Goal: Check status

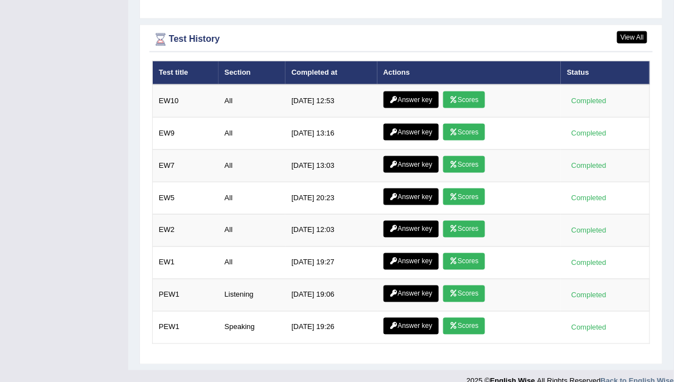
scroll to position [1477, 0]
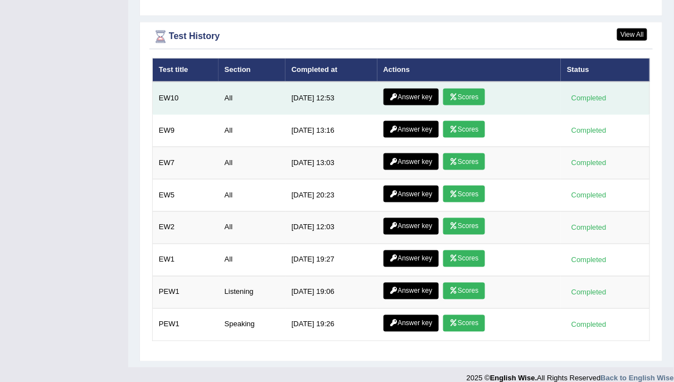
click at [467, 91] on link "Scores" at bounding box center [463, 97] width 41 height 17
click at [416, 89] on link "Answer key" at bounding box center [411, 97] width 55 height 17
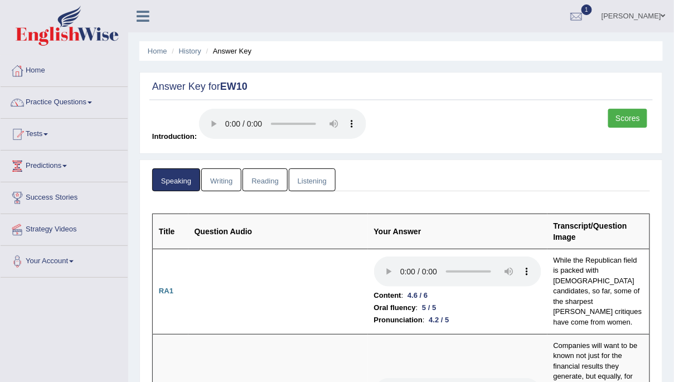
click at [221, 180] on link "Writing" at bounding box center [221, 179] width 40 height 23
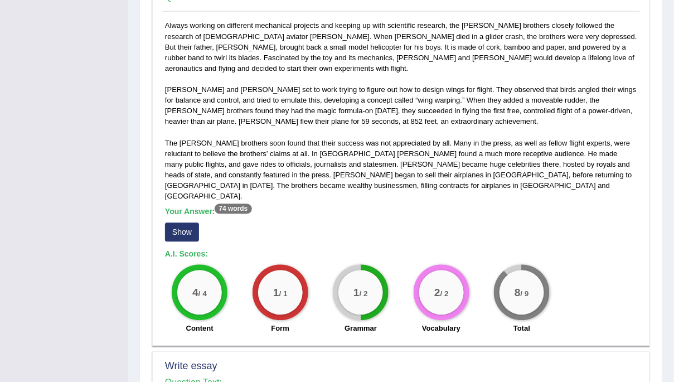
scroll to position [593, 0]
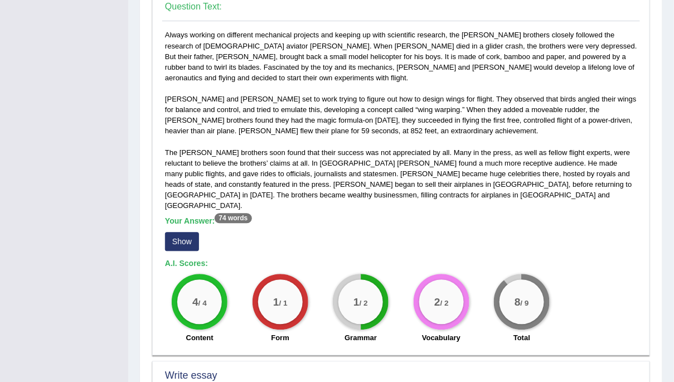
click at [180, 232] on button "Show" at bounding box center [182, 241] width 34 height 19
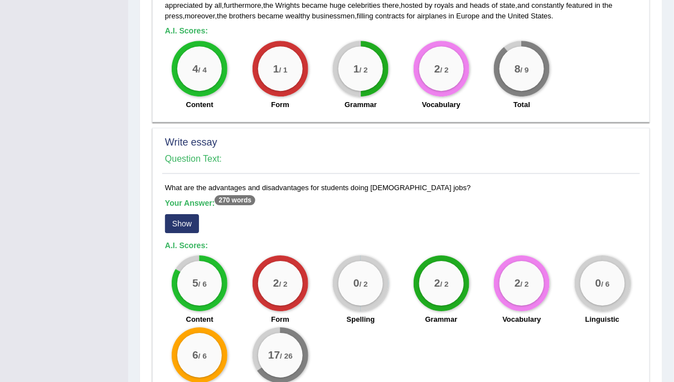
scroll to position [911, 0]
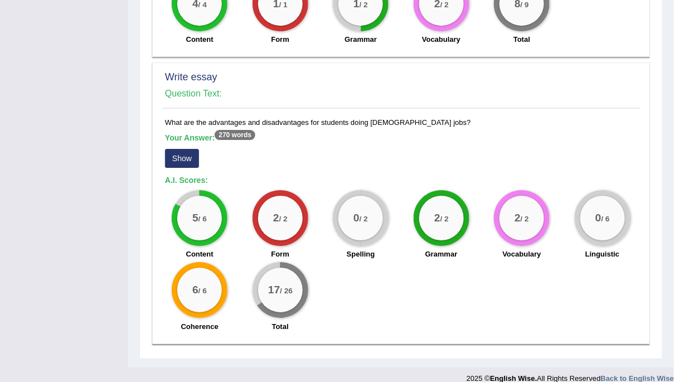
click at [174, 149] on button "Show" at bounding box center [182, 158] width 34 height 19
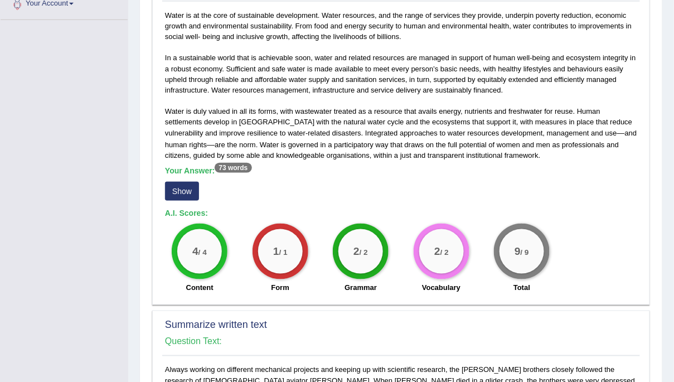
scroll to position [0, 0]
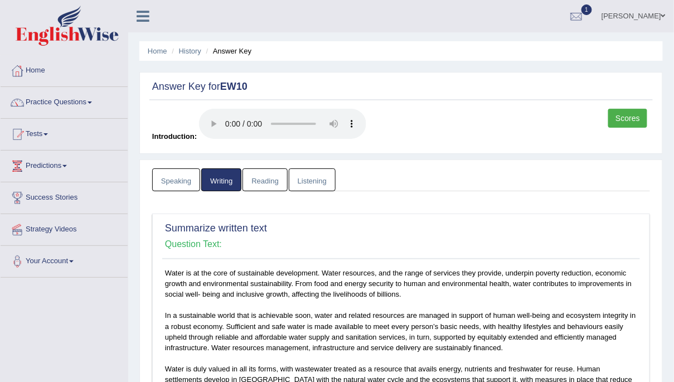
click at [271, 174] on link "Reading" at bounding box center [264, 179] width 45 height 23
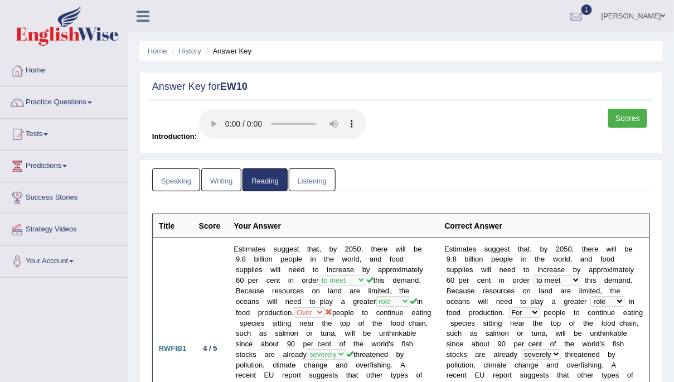
click at [309, 181] on link "Listening" at bounding box center [312, 179] width 47 height 23
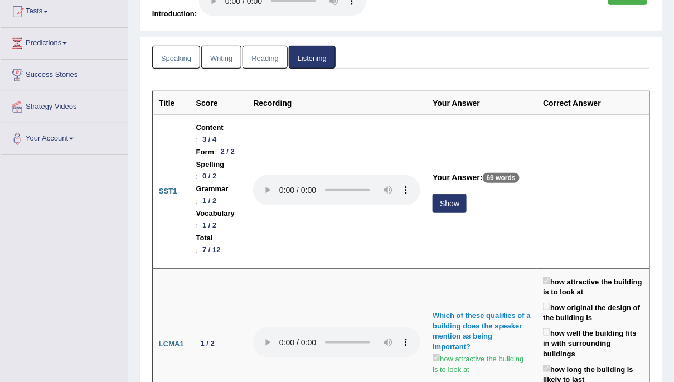
scroll to position [123, 0]
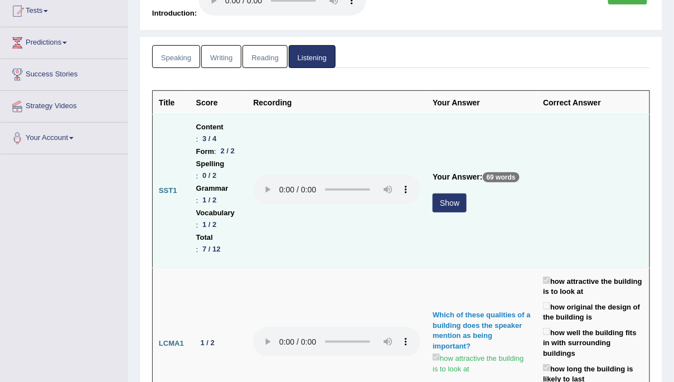
click at [467, 193] on button "Show" at bounding box center [450, 202] width 34 height 19
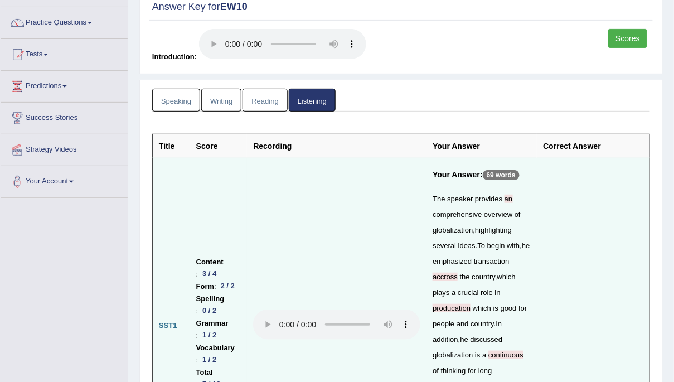
scroll to position [0, 0]
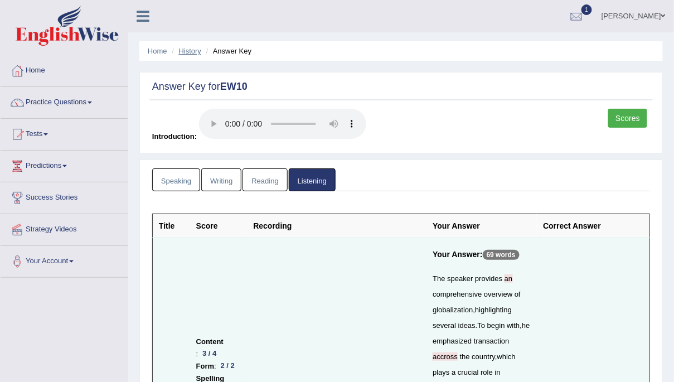
click at [191, 50] on link "History" at bounding box center [190, 51] width 22 height 8
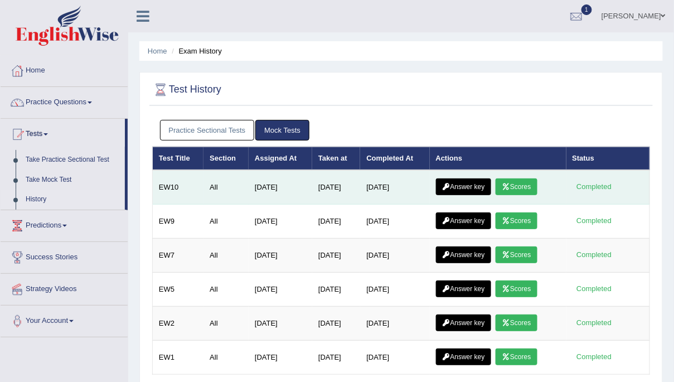
click at [515, 191] on link "Scores" at bounding box center [516, 186] width 41 height 17
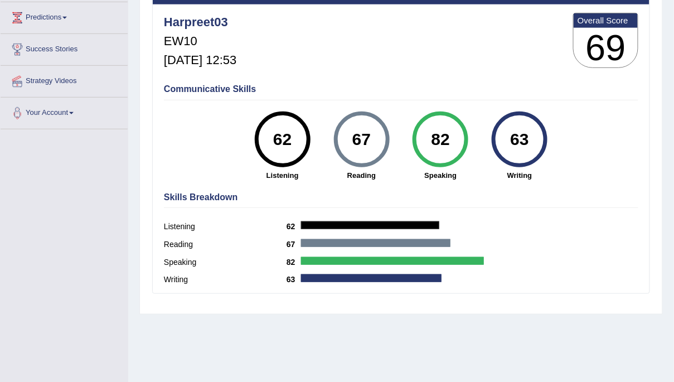
scroll to position [150, 0]
